Goal: Information Seeking & Learning: Learn about a topic

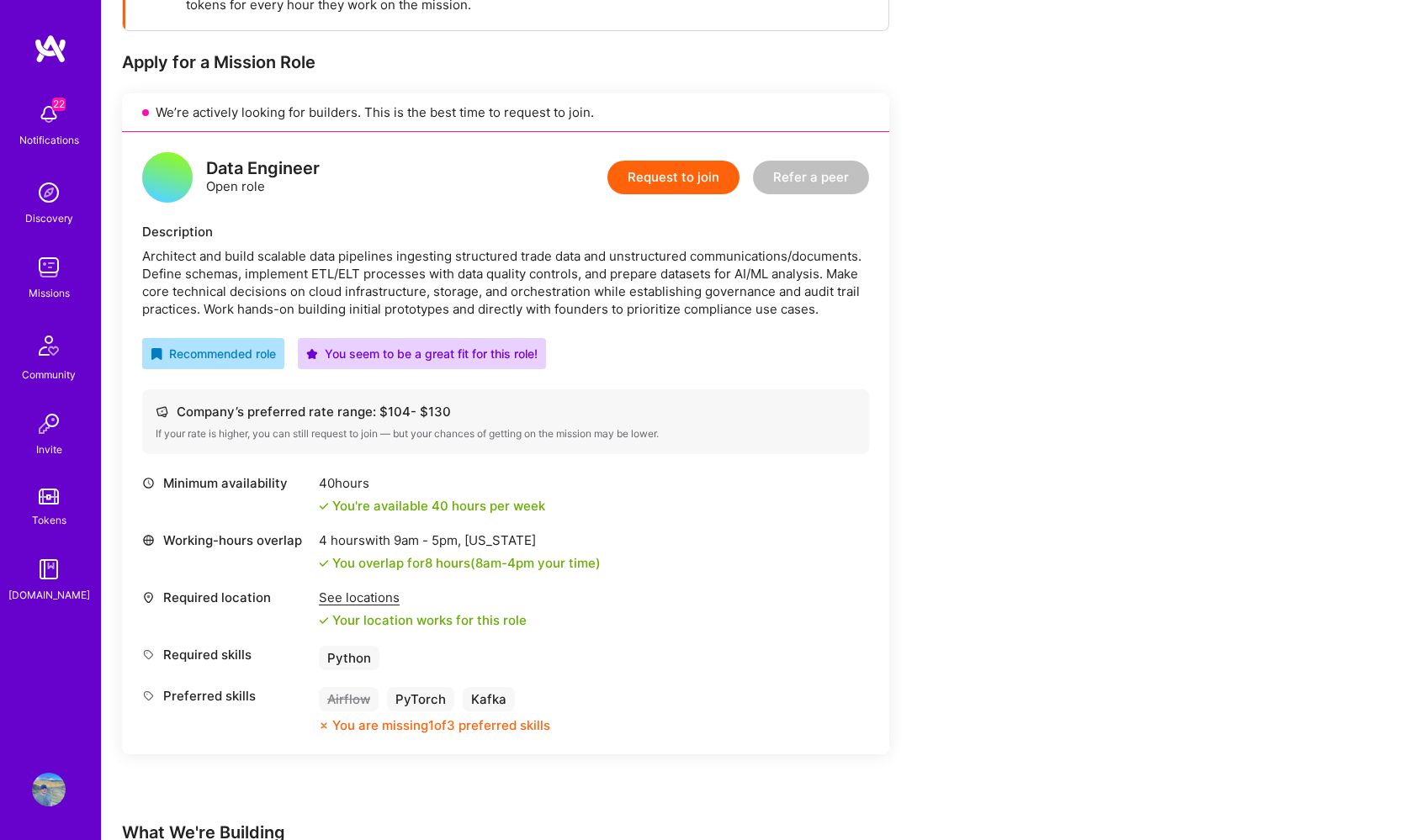
scroll to position [251, 0]
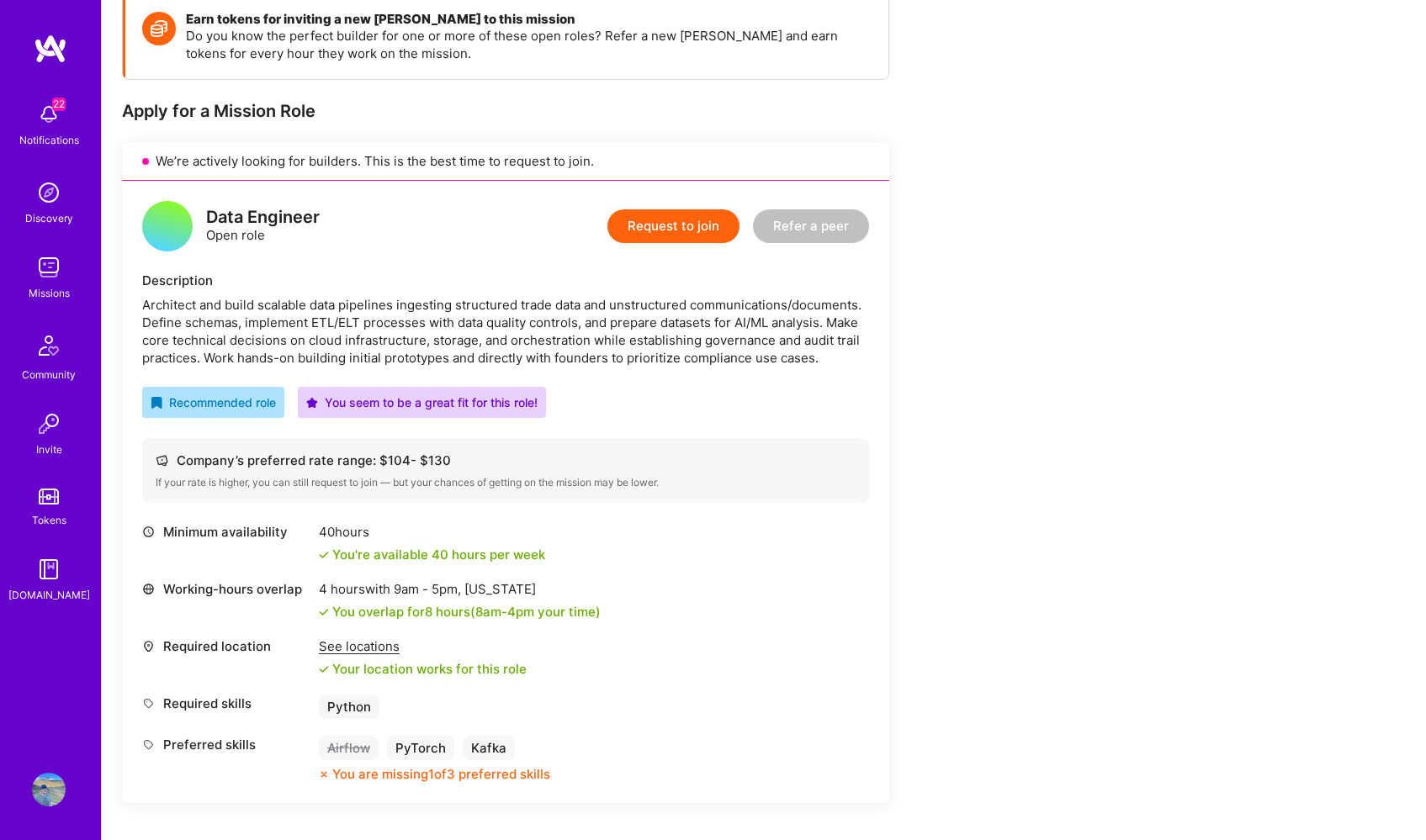
click at [50, 270] on img at bounding box center [49, 267] width 34 height 34
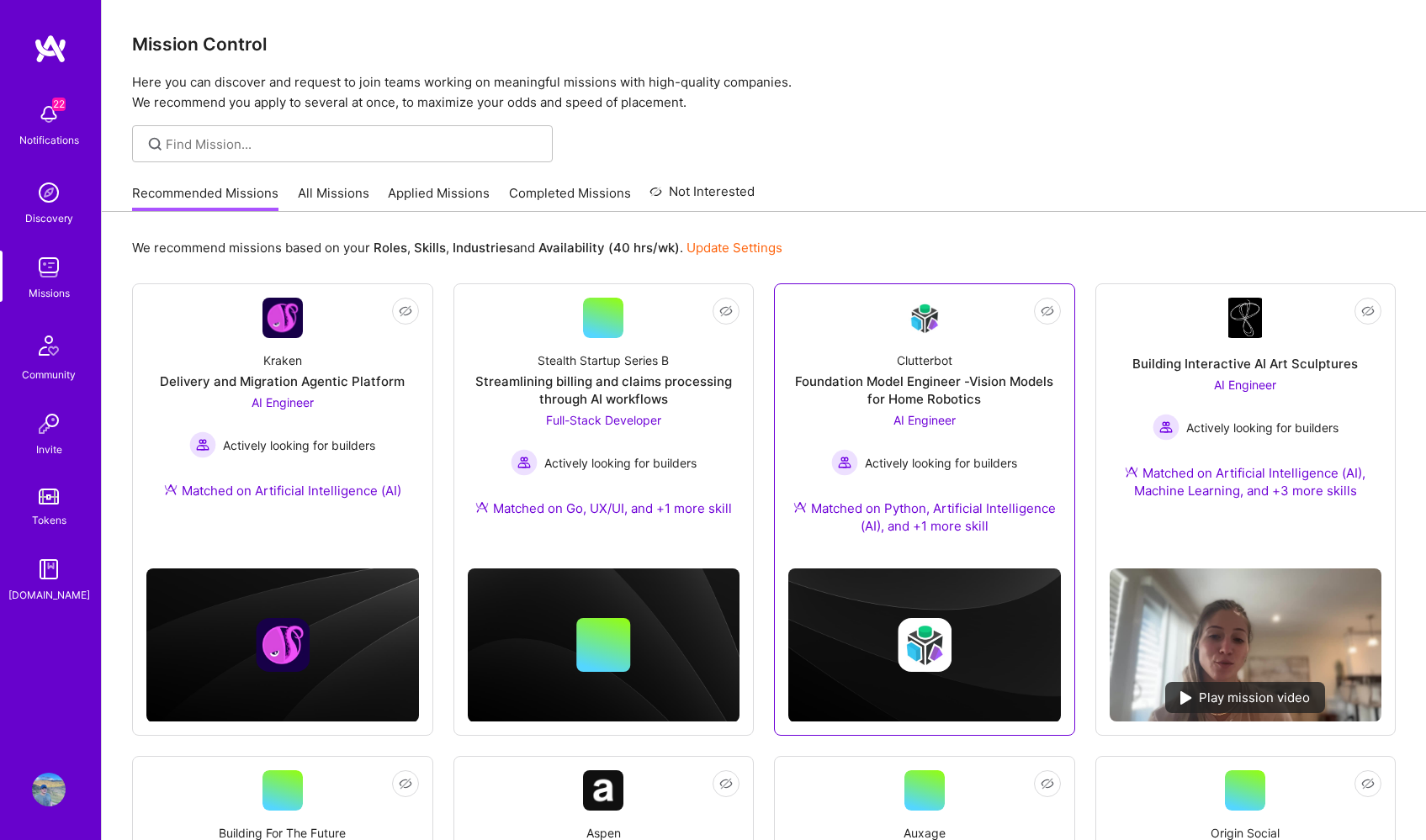
click at [921, 314] on img at bounding box center [924, 318] width 41 height 40
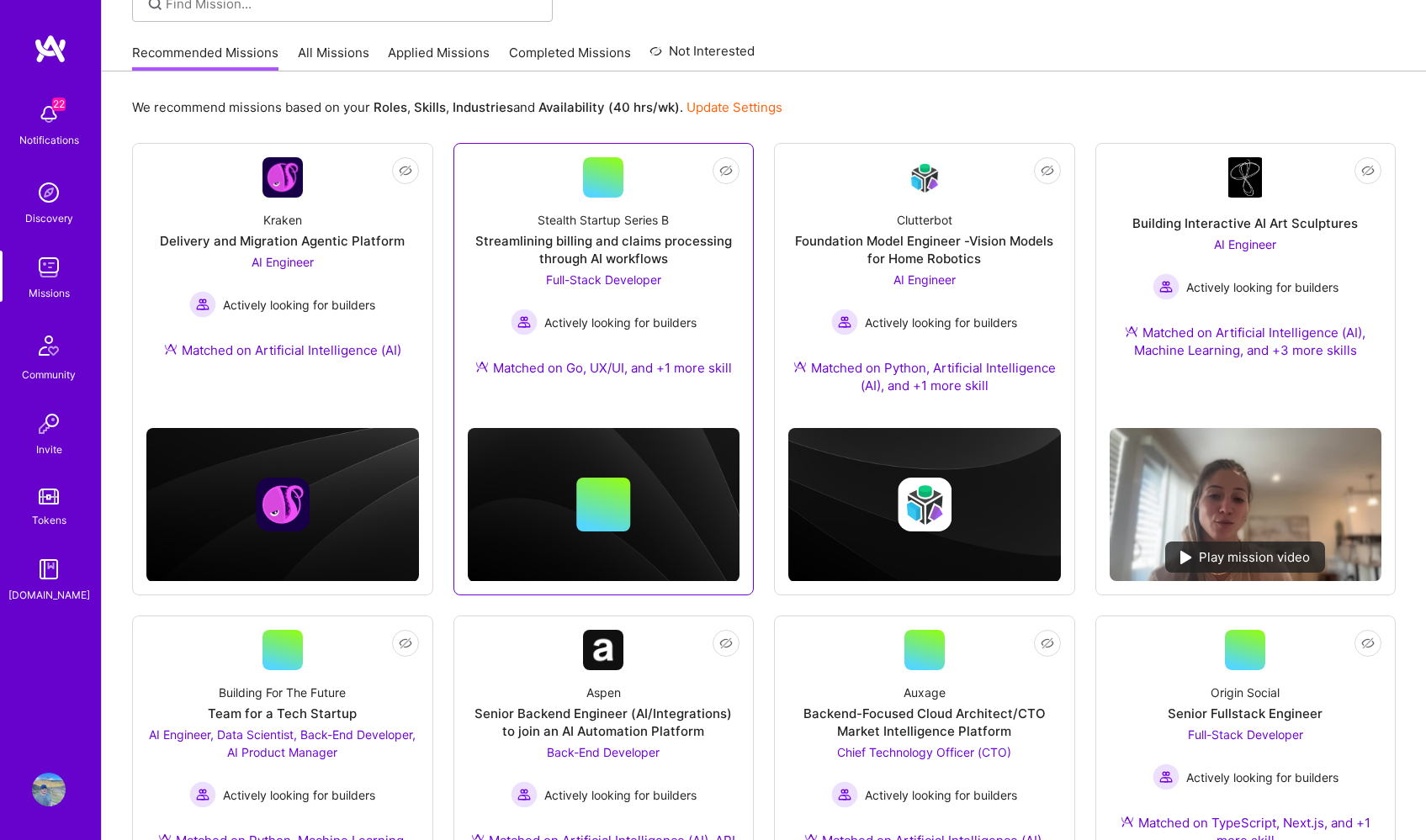
scroll to position [148, 0]
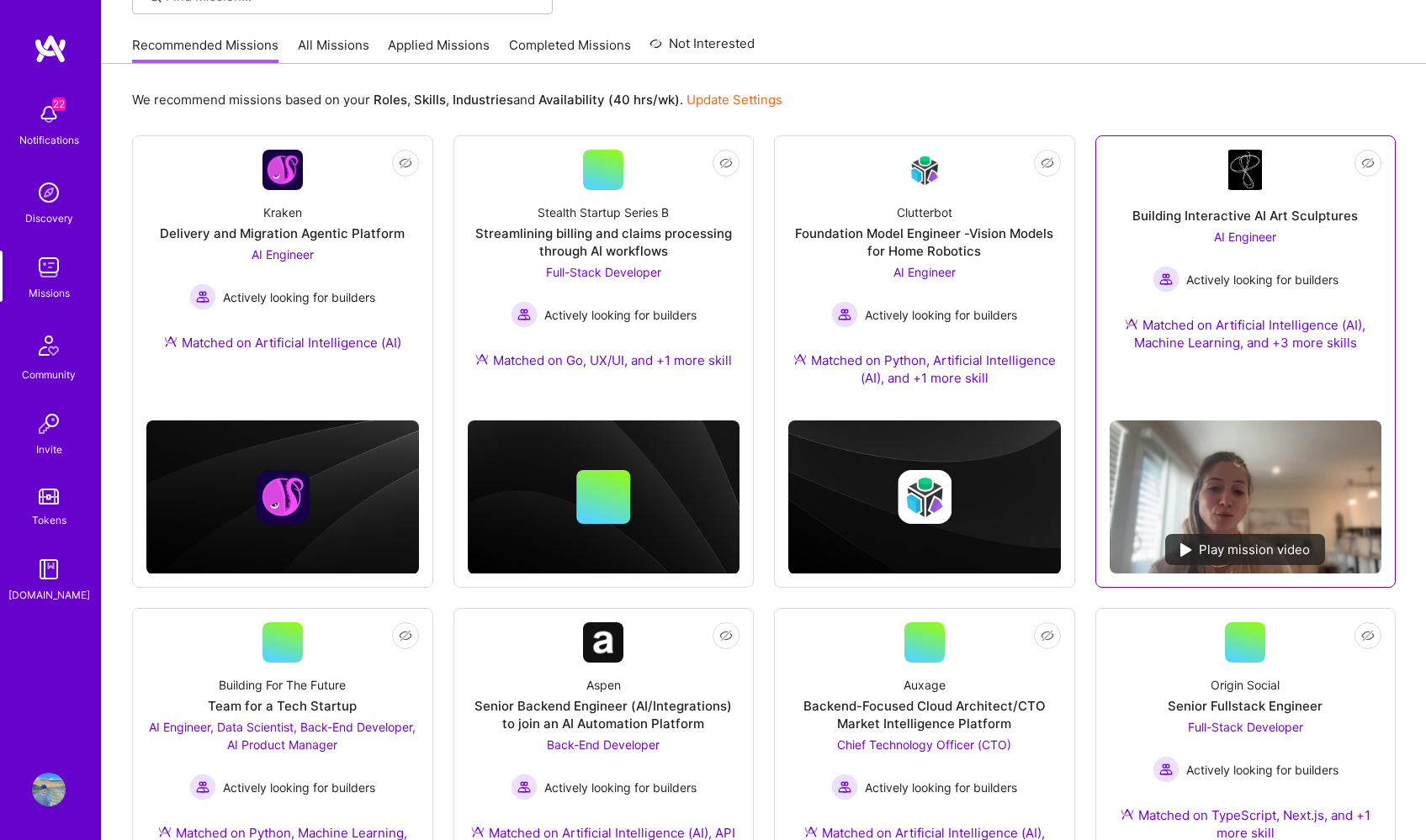
click at [1234, 170] on img at bounding box center [1245, 170] width 34 height 41
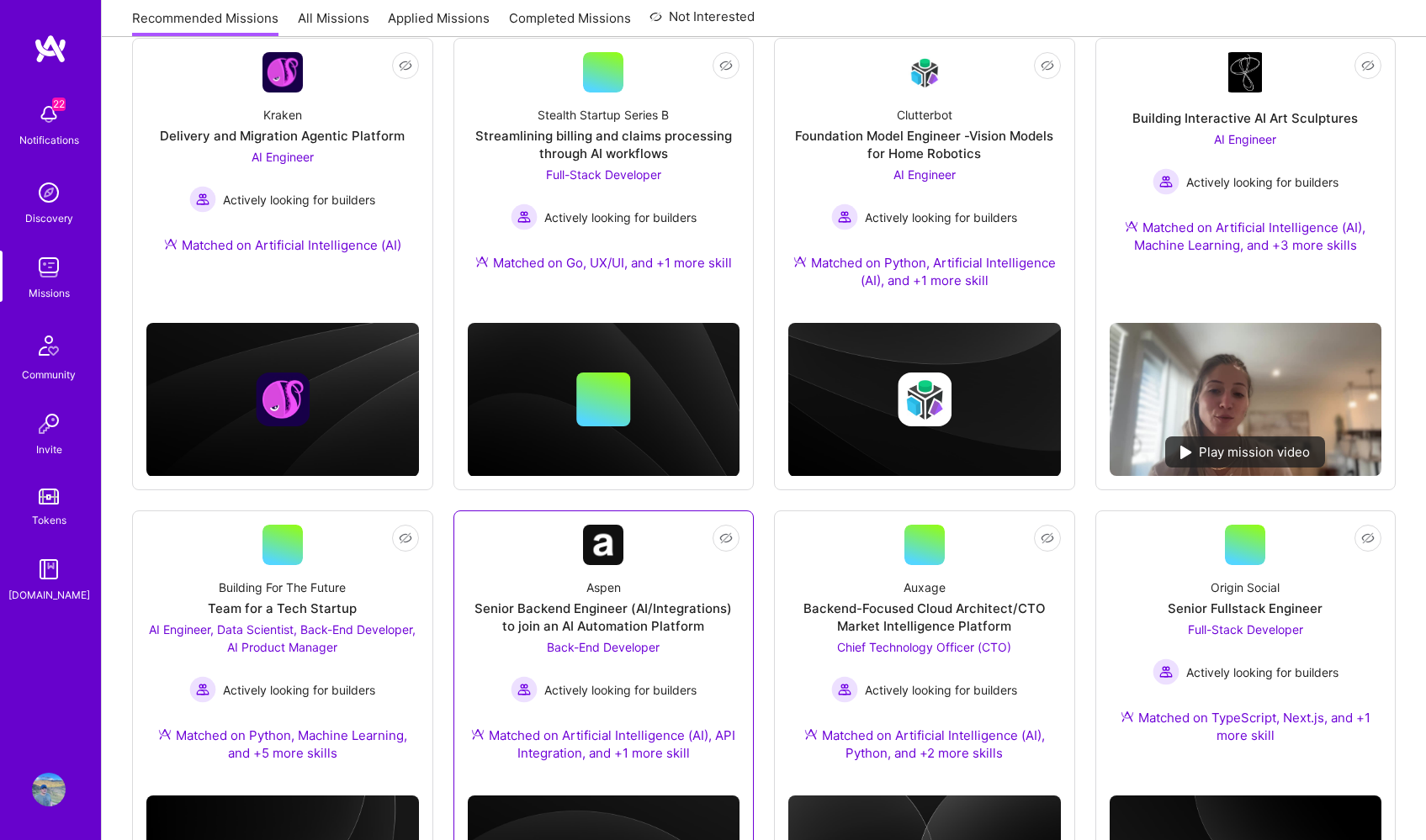
scroll to position [0, 0]
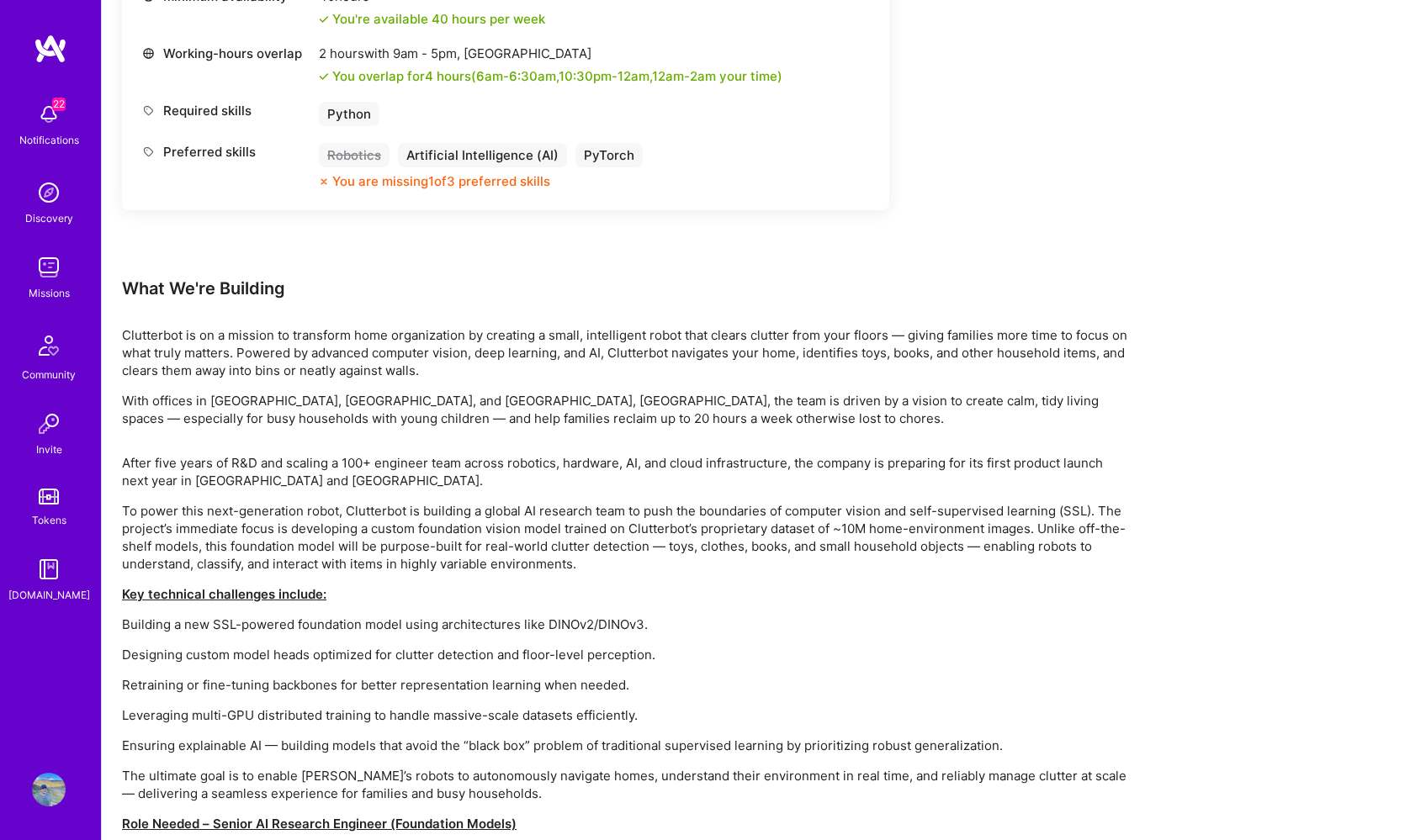
scroll to position [723, 0]
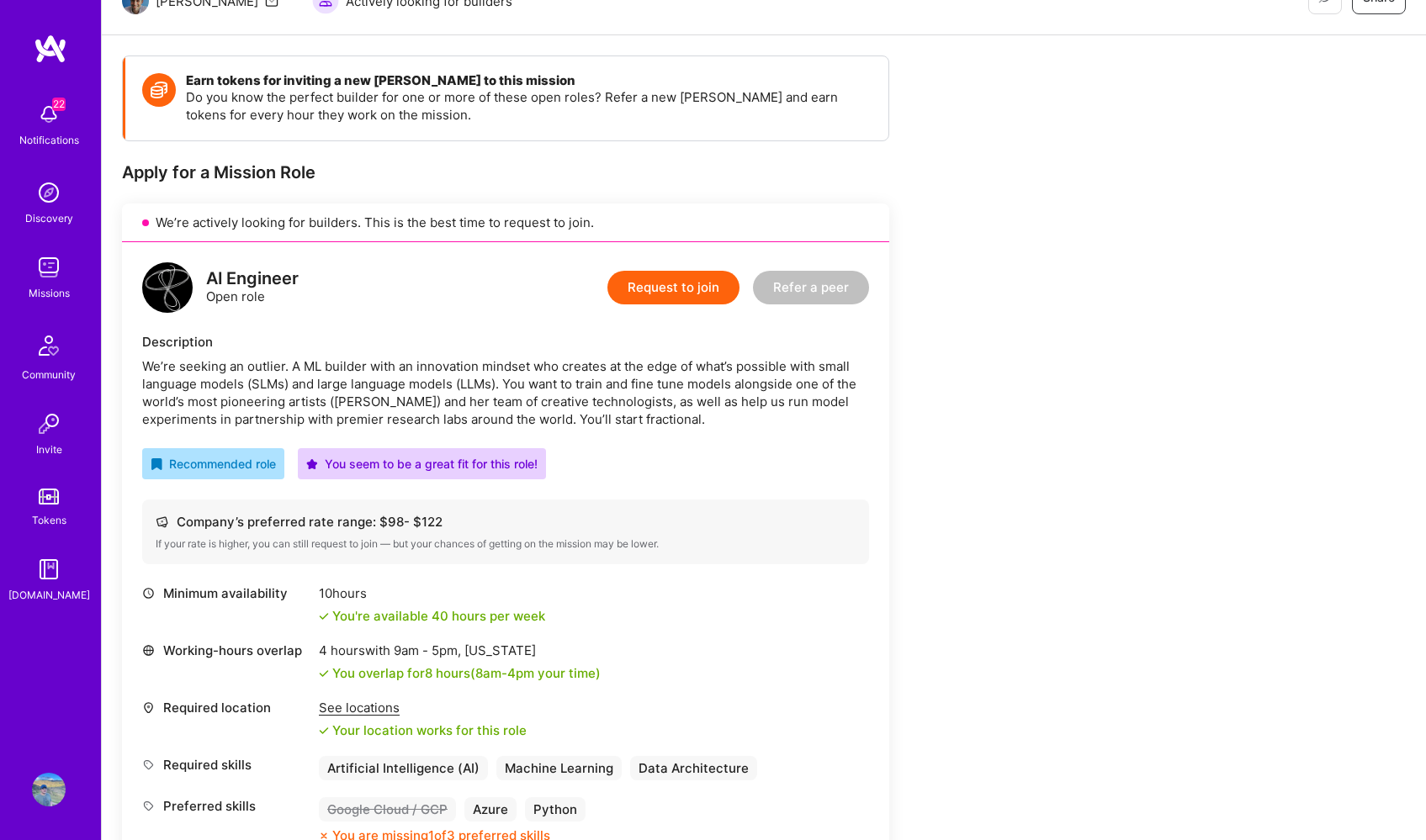
scroll to position [217, 0]
